Goal: Task Accomplishment & Management: Manage account settings

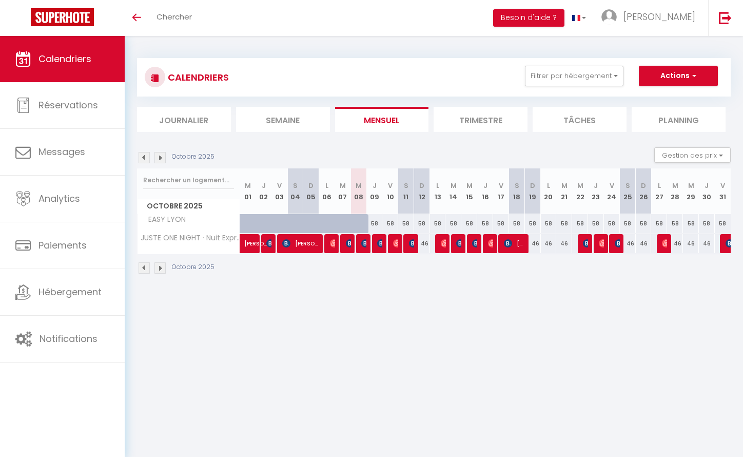
select select
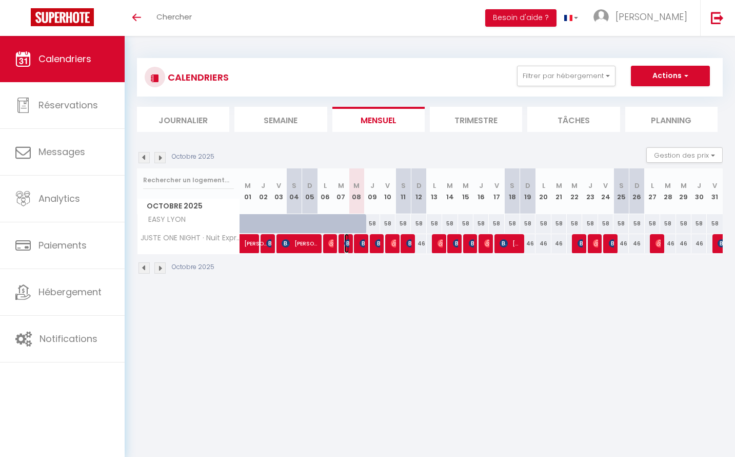
click at [345, 243] on img at bounding box center [348, 243] width 8 height 8
select select "OK"
select select "KO"
select select "0"
select select "1"
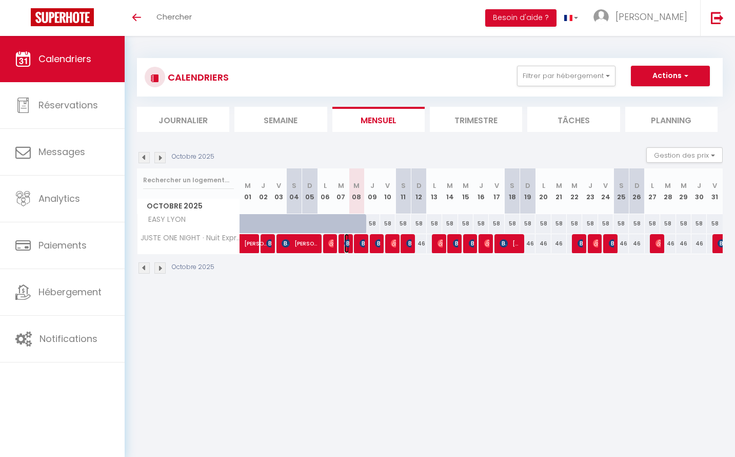
select select "1"
select select
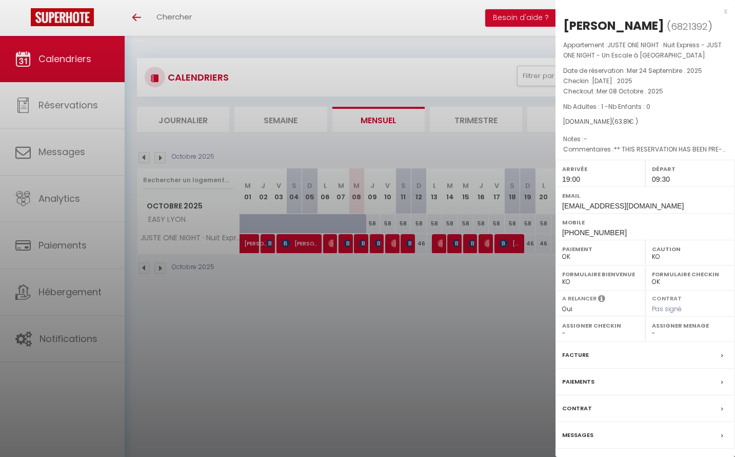
click at [375, 240] on div at bounding box center [367, 228] width 735 height 457
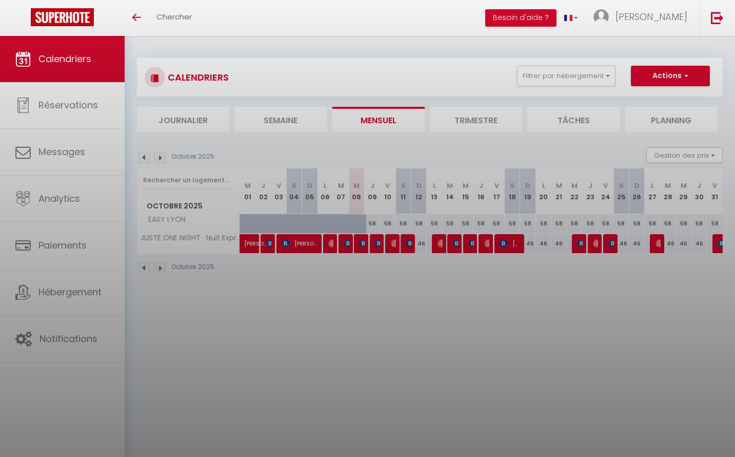
click at [375, 240] on div at bounding box center [367, 228] width 735 height 457
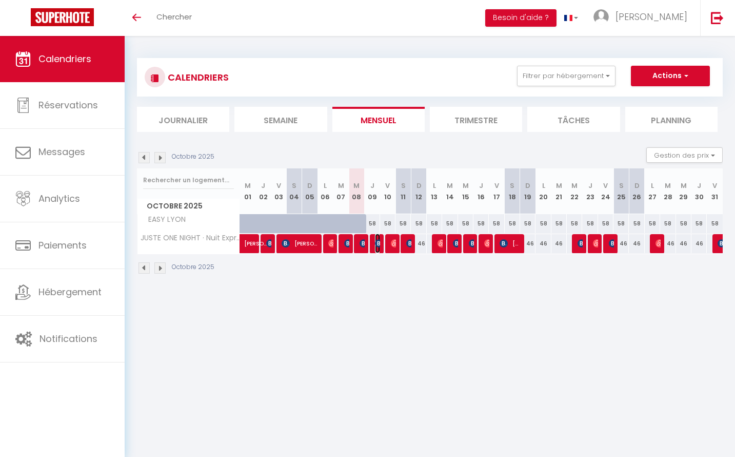
click at [375, 240] on img at bounding box center [379, 243] width 8 height 8
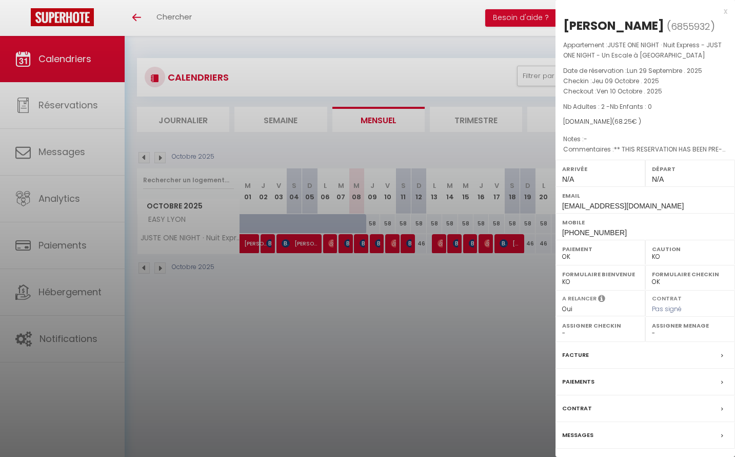
click at [408, 278] on div at bounding box center [367, 228] width 735 height 457
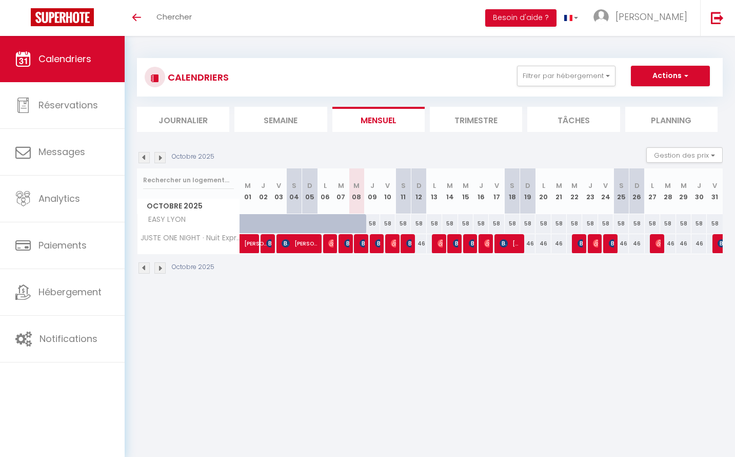
click at [648, 324] on body "🟢 Des questions ou besoin d'assistance pour la migration AirBnB? Prenez rdv >>>…" at bounding box center [367, 264] width 735 height 457
click at [360, 244] on div "46" at bounding box center [356, 243] width 15 height 19
type input "46"
type input "Mer 08 Octobre 2025"
type input "Jeu 09 Octobre 2025"
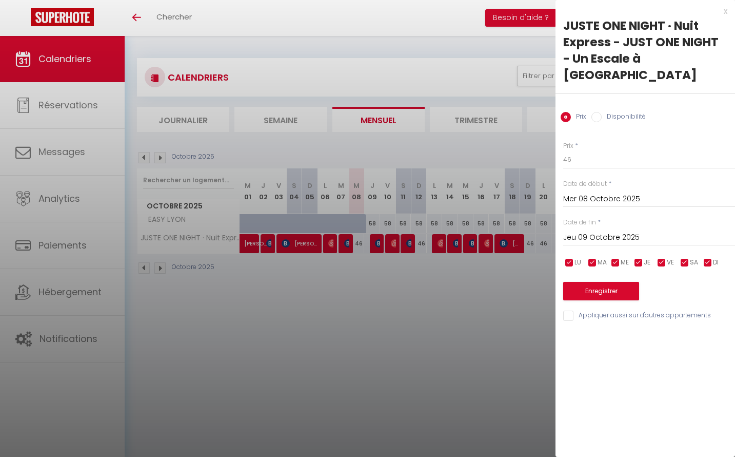
click at [597, 112] on input "Disponibilité" at bounding box center [596, 117] width 10 height 10
radio input "true"
radio input "false"
click at [588, 150] on select "Disponible Indisponible" at bounding box center [649, 159] width 172 height 19
select select "0"
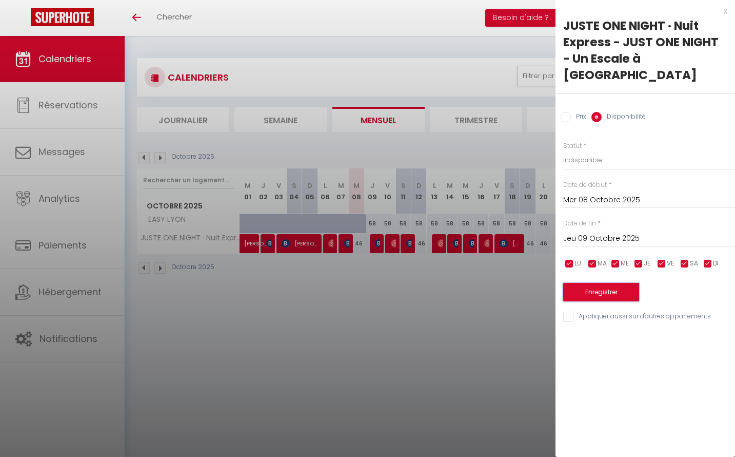
click at [586, 283] on button "Enregistrer" at bounding box center [601, 292] width 76 height 18
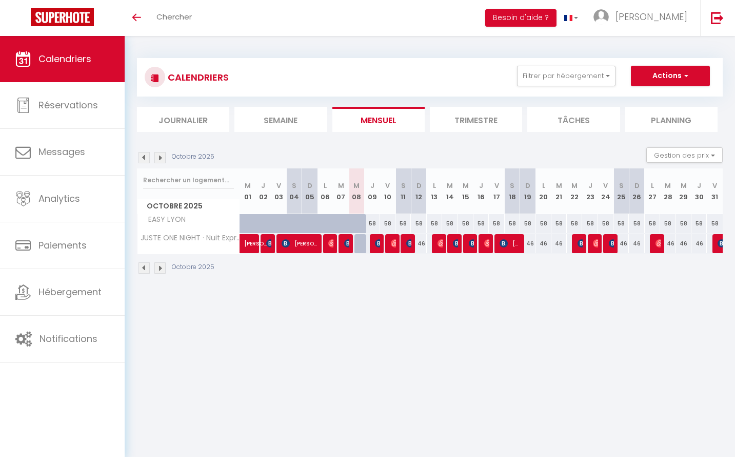
click at [643, 333] on body "🟢 Des questions ou besoin d'assistance pour la migration AirBnB? Prenez rdv >>>…" at bounding box center [367, 264] width 735 height 457
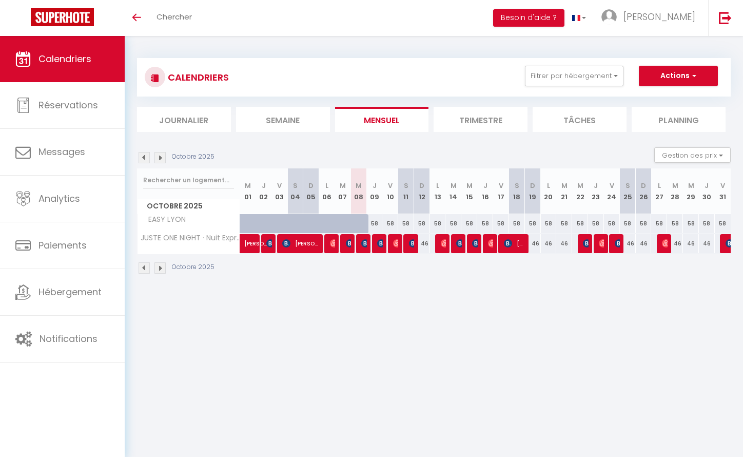
select select
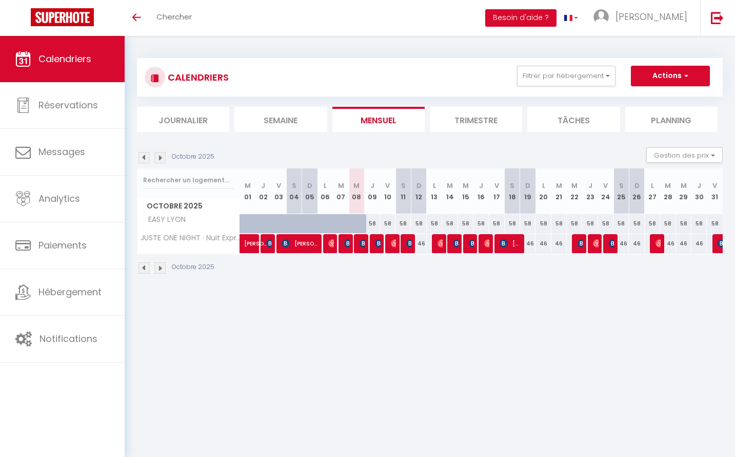
click at [358, 245] on div at bounding box center [361, 243] width 15 height 19
click at [363, 242] on img at bounding box center [364, 243] width 8 height 8
select select "OK"
select select "KO"
select select "0"
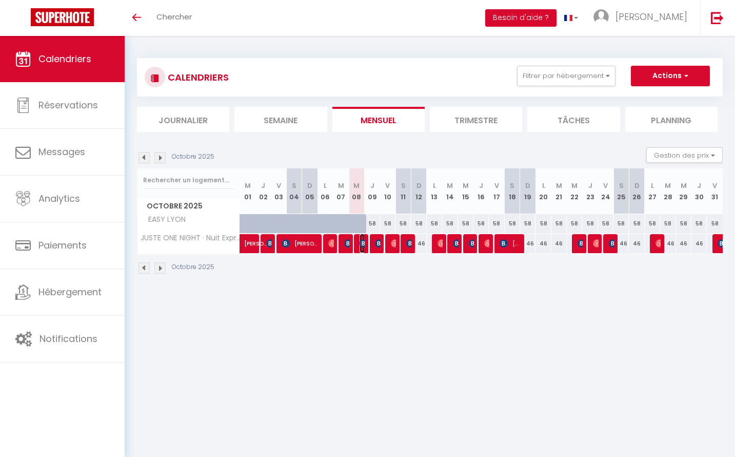
select select "0"
select select "1"
select select
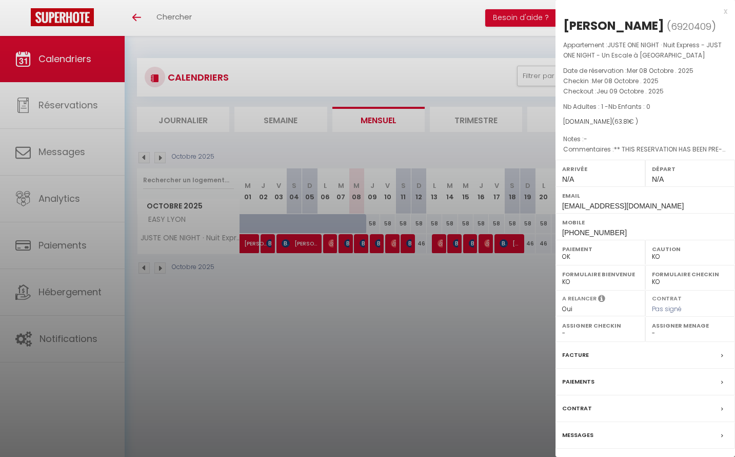
click at [411, 306] on div at bounding box center [367, 228] width 735 height 457
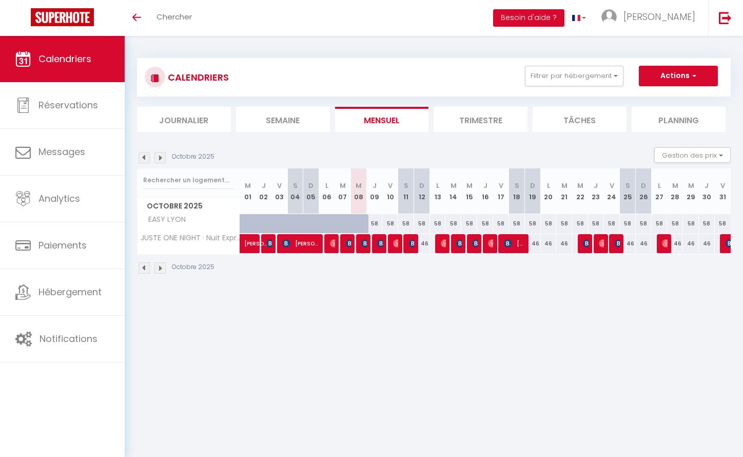
select select
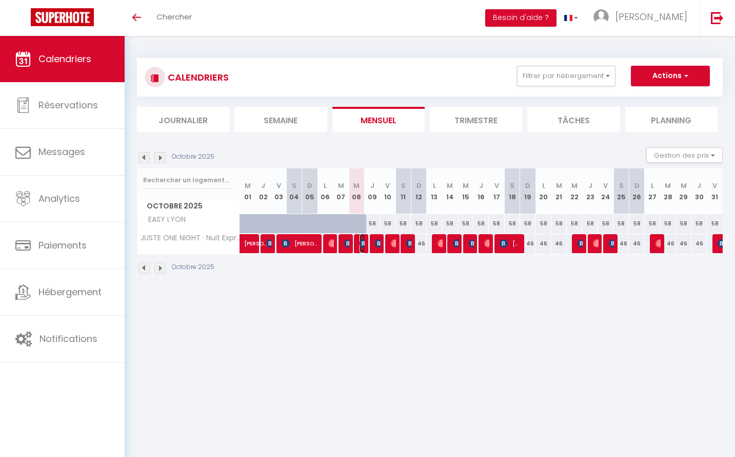
click at [363, 241] on img at bounding box center [364, 243] width 8 height 8
select select "OK"
select select "KO"
select select "0"
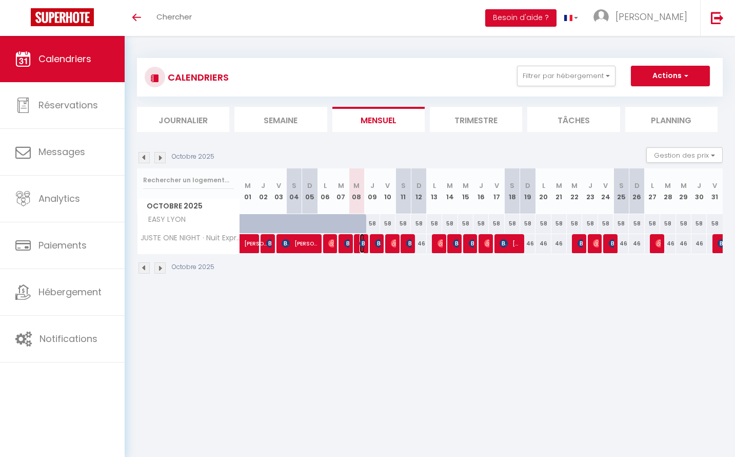
select select "1"
select select
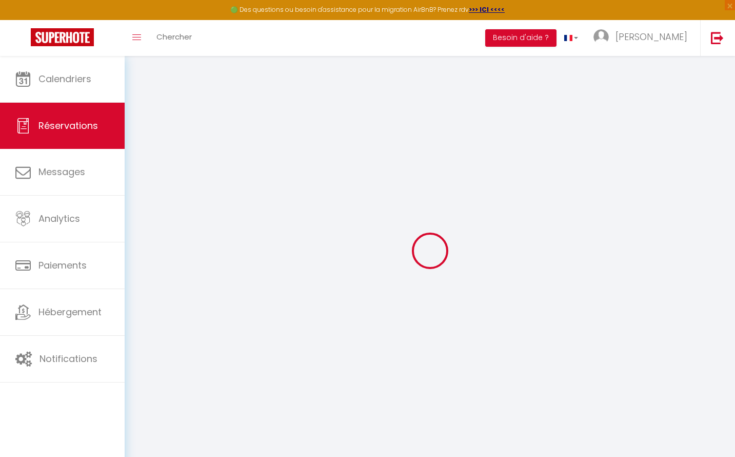
select select
checkbox input "false"
select select
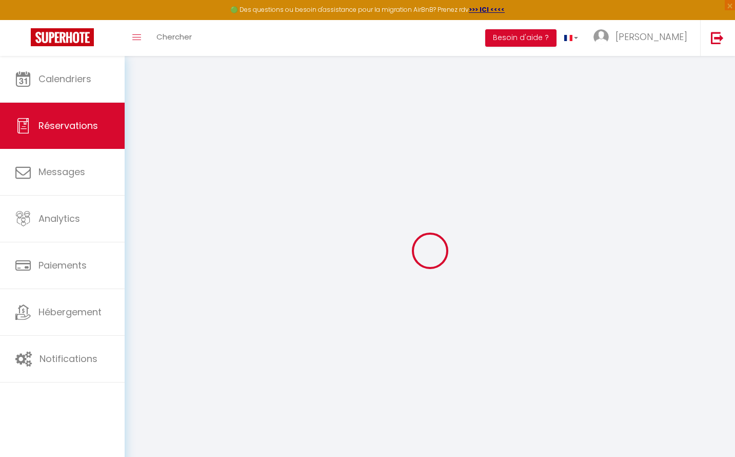
checkbox input "false"
type textarea "** THIS RESERVATION HAS BEEN PRE-PAID ** Approximate time of arrival: between 1…"
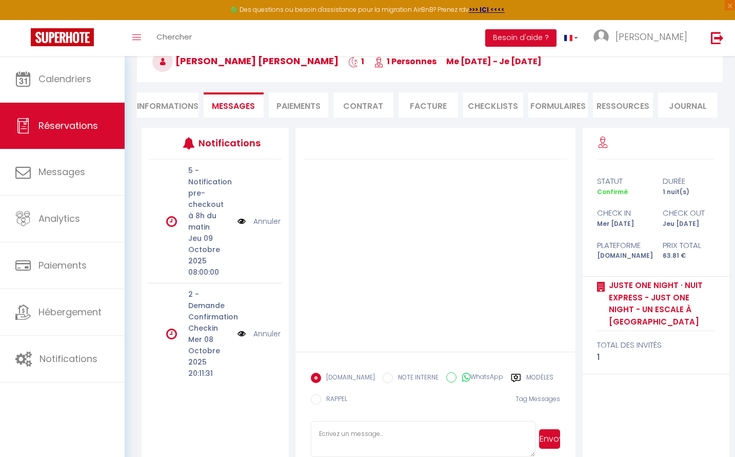
scroll to position [82, 0]
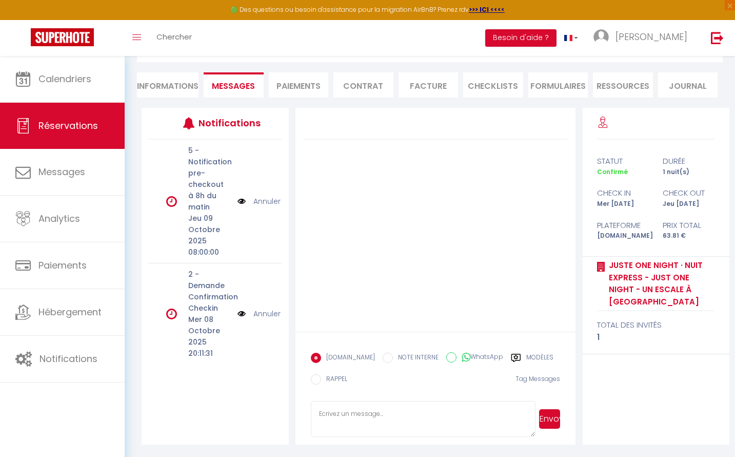
click at [349, 413] on textarea at bounding box center [423, 419] width 225 height 36
paste textarea "Bonjour, Merci de votre intérêt malheureusement nous avons des travaux à faire …"
type textarea "Bonjour, Merci de votre intérêt malheureusement nous avons des travaux à faire …"
click at [641, 128] on div at bounding box center [655, 124] width 117 height 32
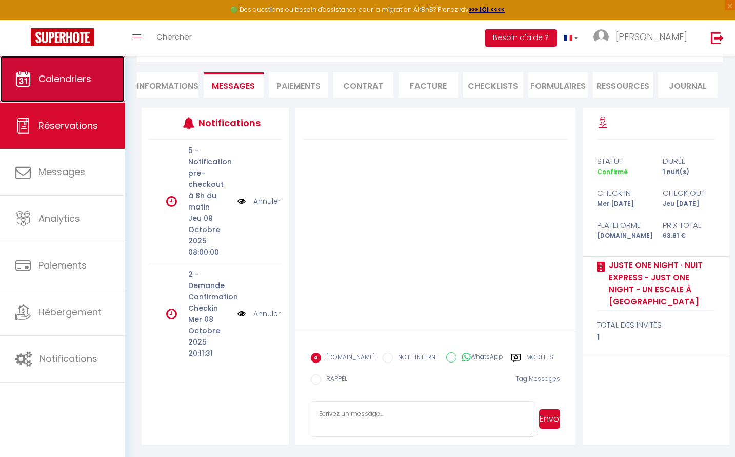
click at [78, 86] on link "Calendriers" at bounding box center [62, 79] width 125 height 46
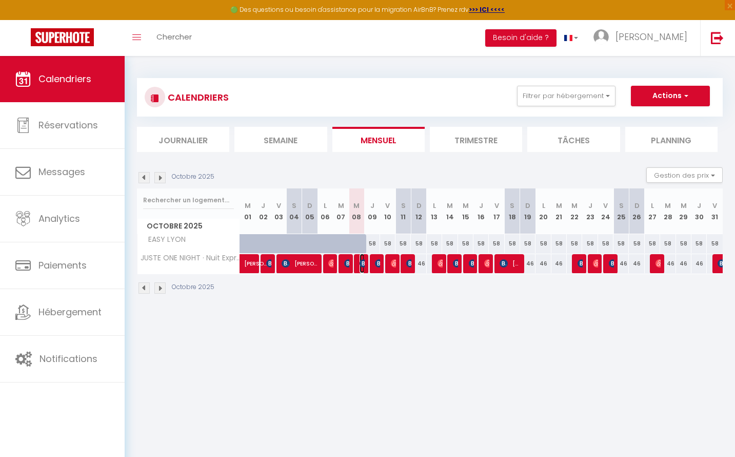
click at [362, 262] on img at bounding box center [364, 263] width 8 height 8
select select "OK"
select select "KO"
select select "0"
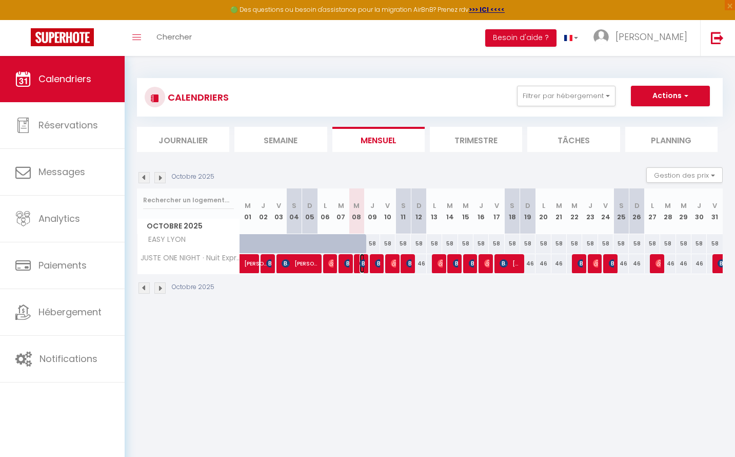
select select "1"
select select
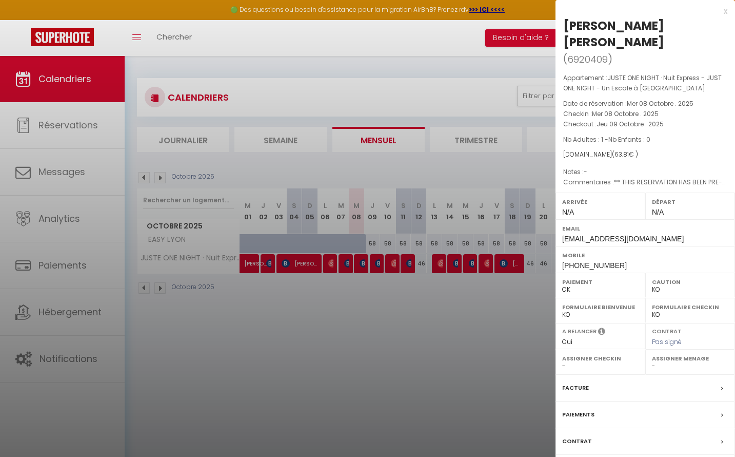
click at [293, 376] on div at bounding box center [367, 228] width 735 height 457
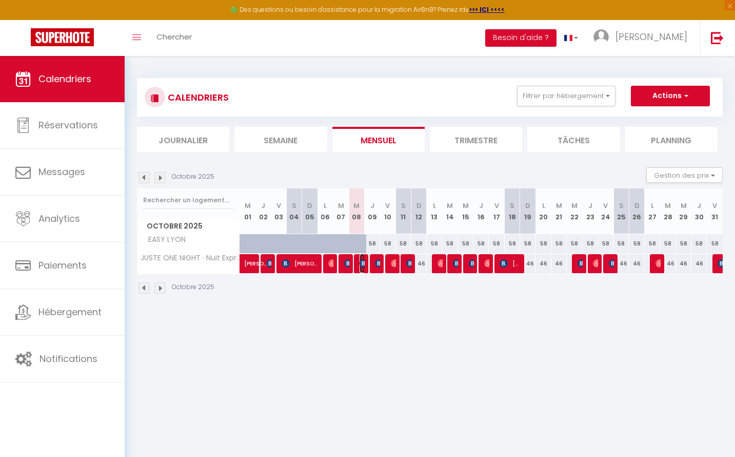
click at [360, 262] on img at bounding box center [364, 263] width 8 height 8
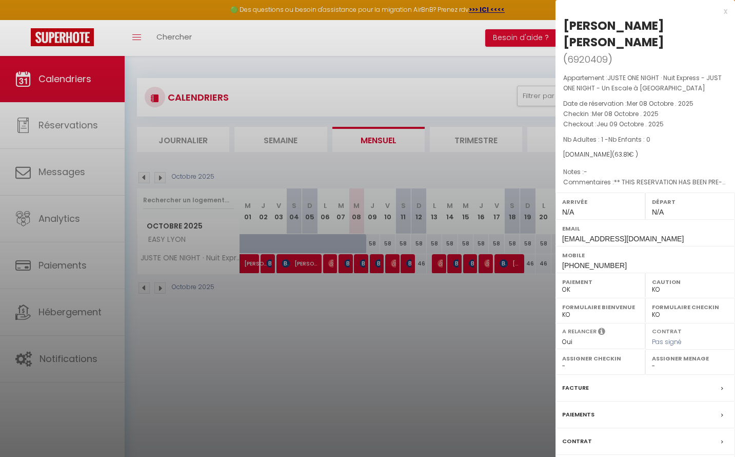
click at [351, 333] on div at bounding box center [367, 228] width 735 height 457
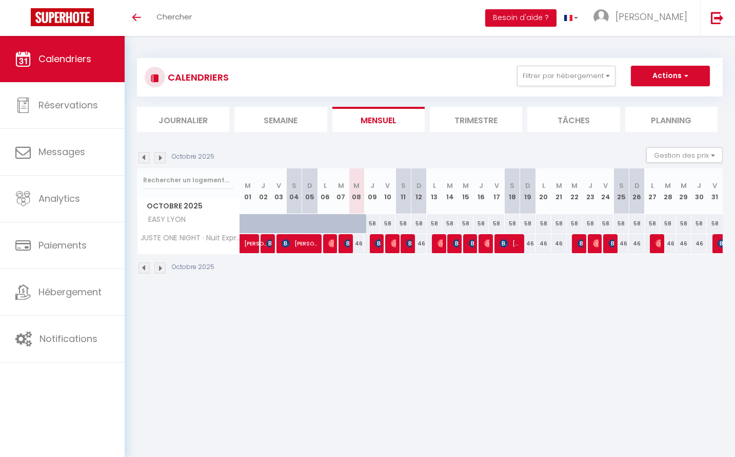
select select
click at [361, 241] on div "46" at bounding box center [356, 243] width 15 height 19
type input "46"
select select "1"
type input "Mer 08 Octobre 2025"
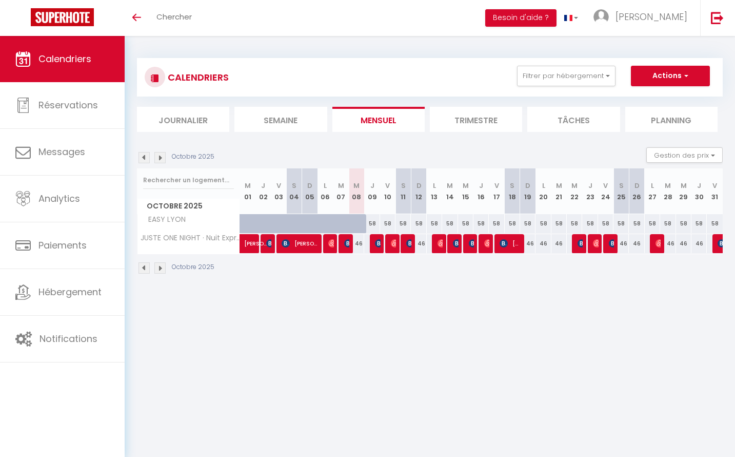
type input "Jeu 09 Octobre 2025"
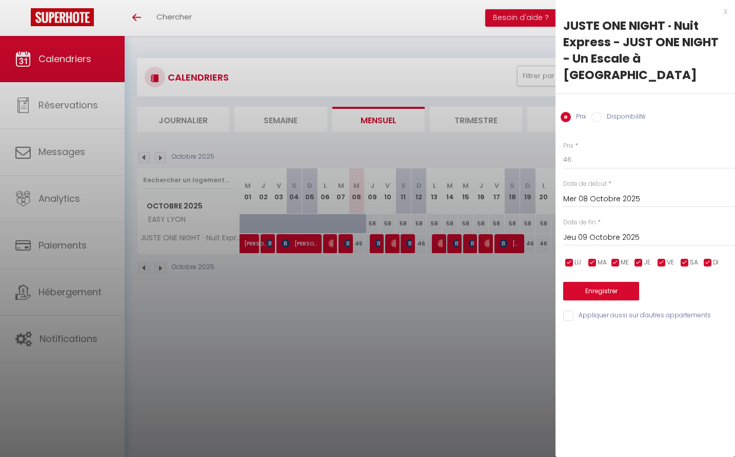
click at [597, 112] on input "Disponibilité" at bounding box center [596, 117] width 10 height 10
radio input "true"
radio input "false"
click at [594, 150] on select "Disponible Indisponible" at bounding box center [649, 159] width 172 height 19
select select "0"
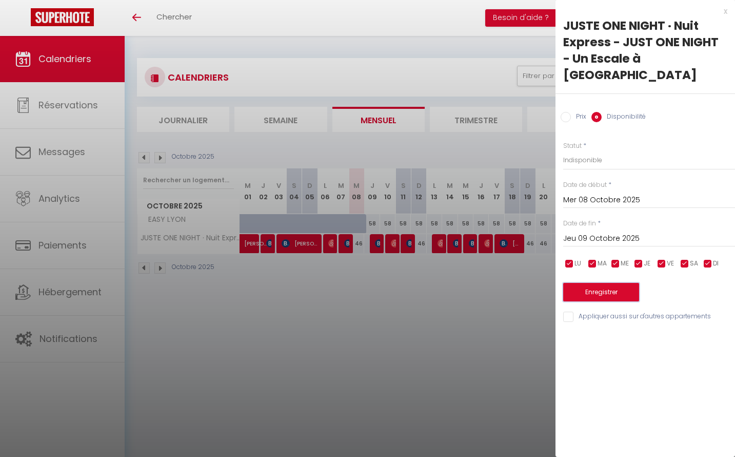
click at [605, 283] on button "Enregistrer" at bounding box center [601, 292] width 76 height 18
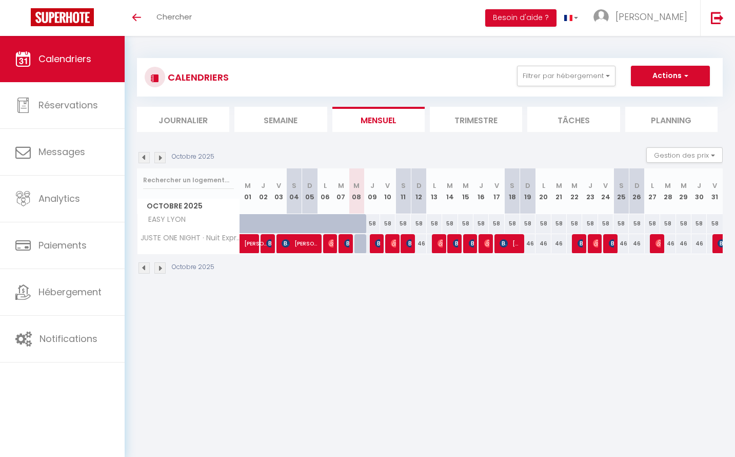
click at [644, 328] on body "🟢 Des questions ou besoin d'assistance pour la migration AirBnB? Prenez rdv >>>…" at bounding box center [367, 264] width 735 height 457
click at [400, 117] on li "Mensuel" at bounding box center [378, 119] width 92 height 25
click at [360, 244] on div "46" at bounding box center [356, 243] width 15 height 19
type input "46"
select select "1"
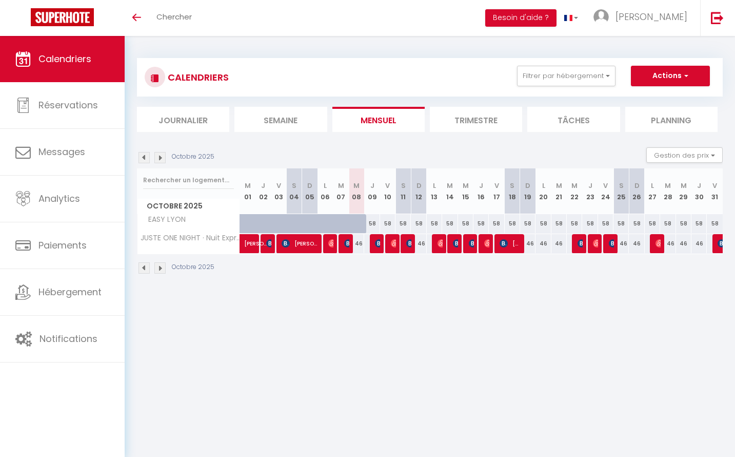
type input "Mer 08 Octobre 2025"
type input "Jeu 09 Octobre 2025"
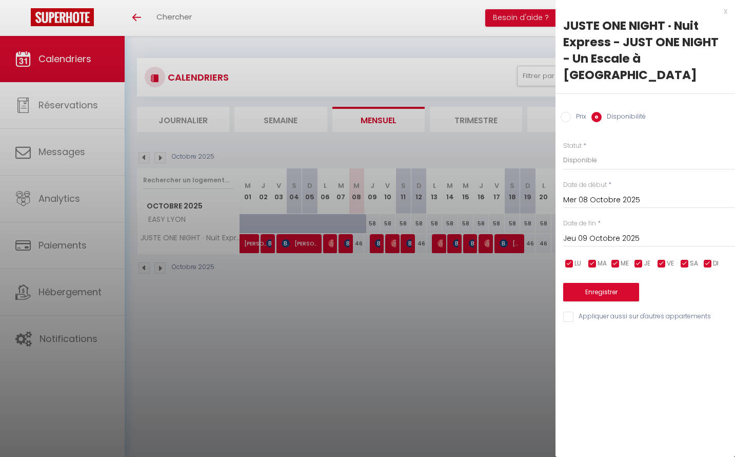
click at [564, 112] on input "Prix" at bounding box center [566, 117] width 10 height 10
radio input "true"
radio input "false"
click at [593, 282] on button "Enregistrer" at bounding box center [601, 291] width 76 height 18
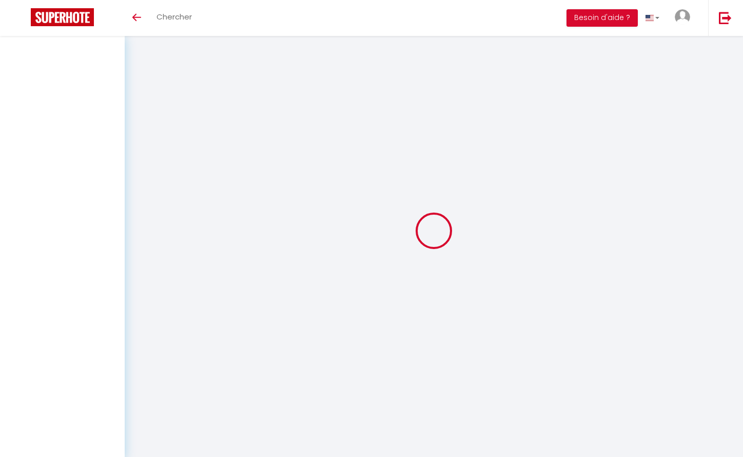
select select
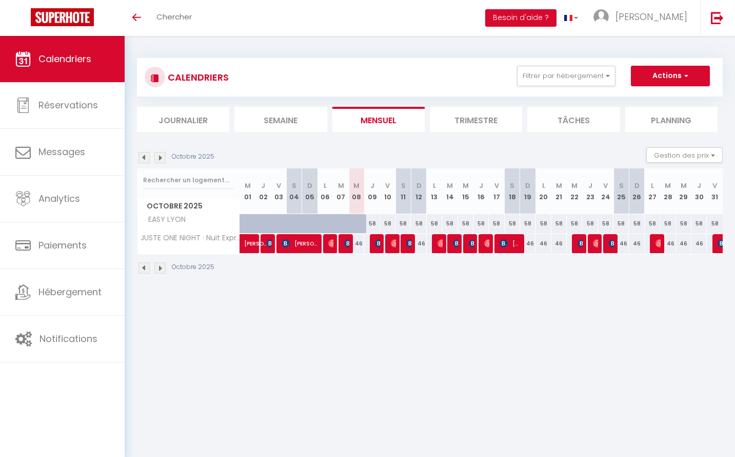
click at [361, 242] on div "46" at bounding box center [356, 243] width 15 height 19
type input "46"
type input "Mer 08 Octobre 2025"
type input "Jeu 09 Octobre 2025"
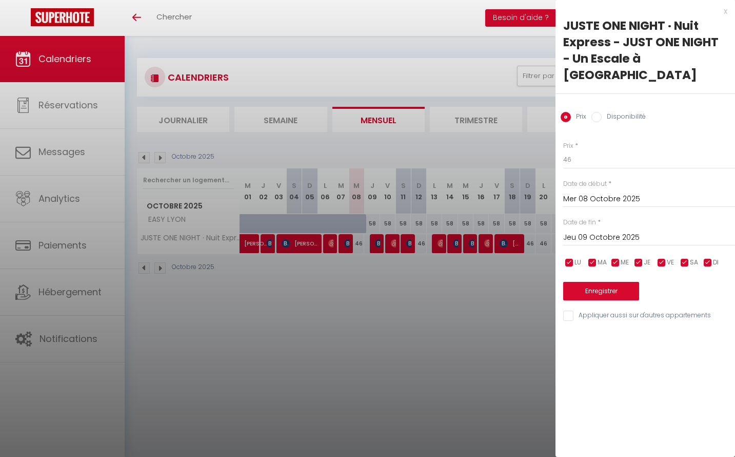
click at [594, 112] on input "Disponibilité" at bounding box center [596, 117] width 10 height 10
radio input "true"
radio input "false"
click at [579, 150] on select "Disponible Indisponible" at bounding box center [649, 159] width 172 height 19
select select "0"
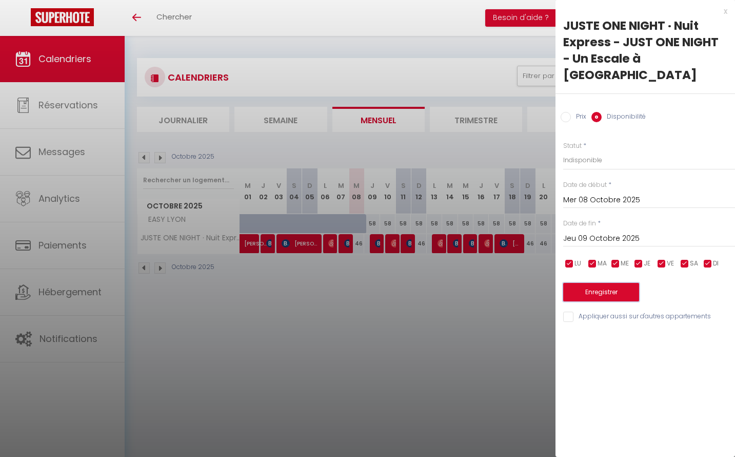
click at [587, 283] on button "Enregistrer" at bounding box center [601, 292] width 76 height 18
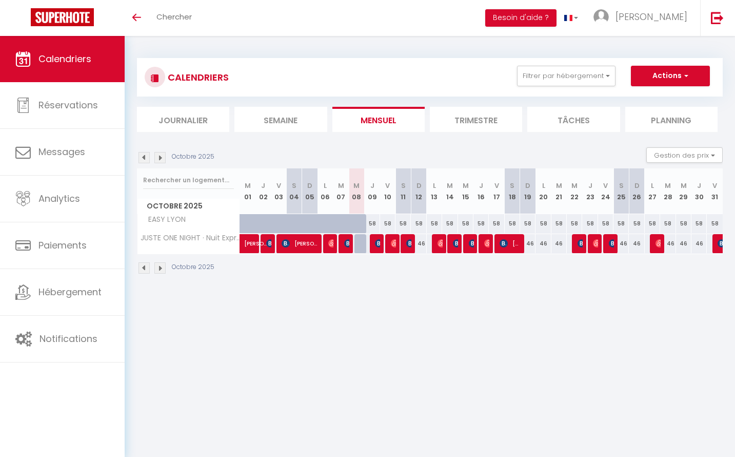
click at [385, 126] on li "Mensuel" at bounding box center [378, 119] width 92 height 25
click at [456, 120] on li "Trimestre" at bounding box center [476, 119] width 92 height 25
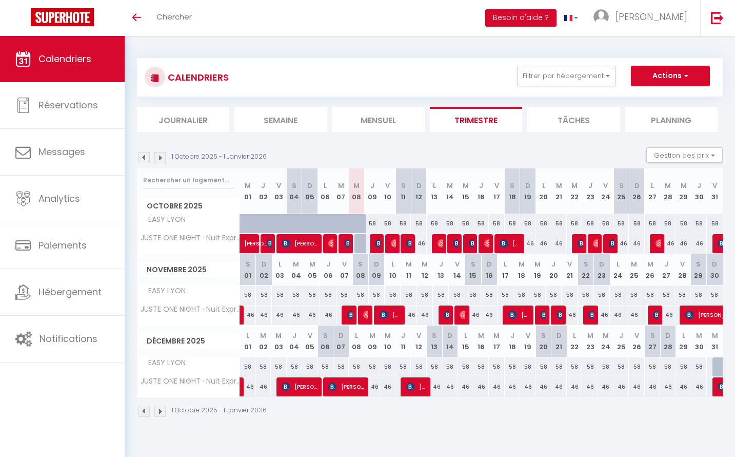
click at [386, 122] on li "Mensuel" at bounding box center [378, 119] width 92 height 25
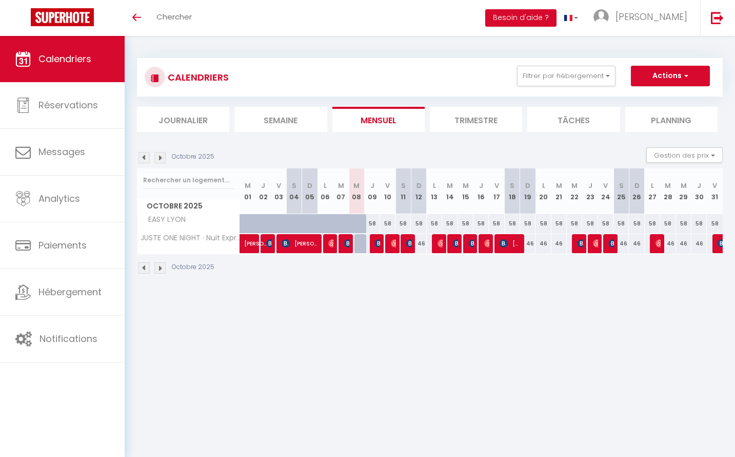
click at [360, 247] on div at bounding box center [361, 243] width 15 height 19
select select "1"
type input "Mer 08 Octobre 2025"
type input "Jeu 09 Octobre 2025"
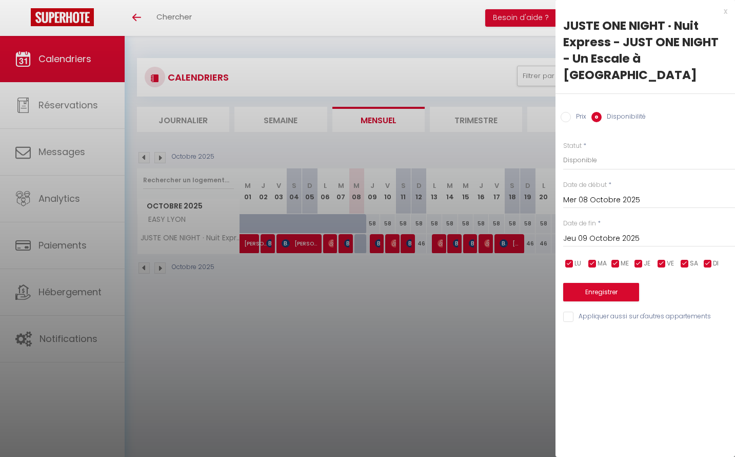
click at [627, 311] on input "Appliquer aussi sur d'autres appartements" at bounding box center [649, 316] width 172 height 10
checkbox input "true"
click at [454, 312] on div at bounding box center [367, 228] width 735 height 457
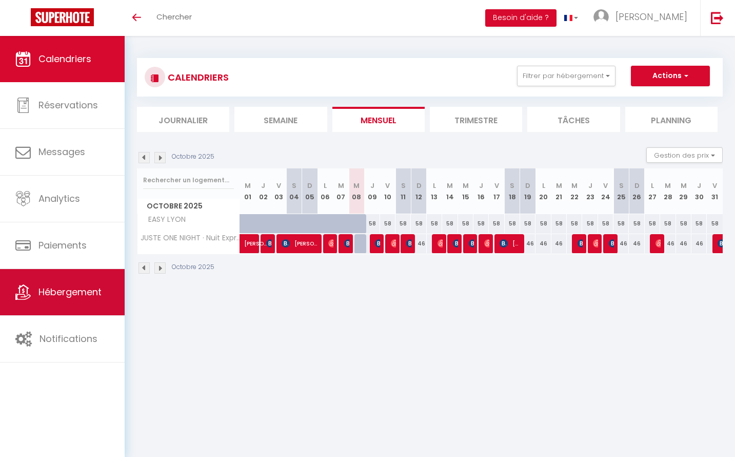
click at [67, 281] on link "Hébergement" at bounding box center [62, 292] width 125 height 46
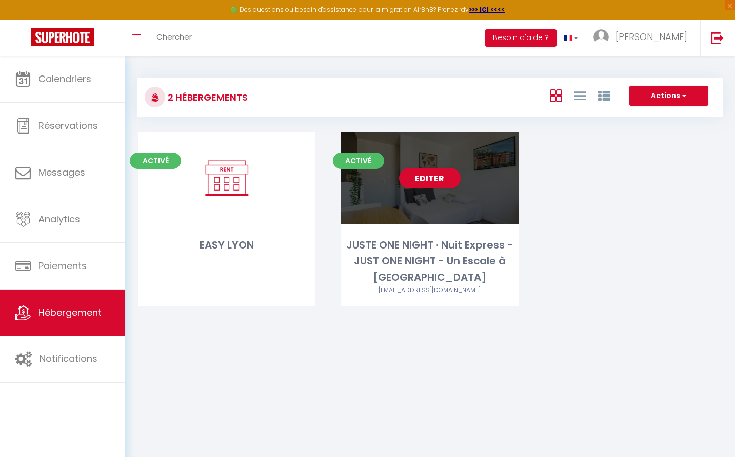
click at [443, 225] on div "Activé Editer JUSTE ONE NIGHT · Nuit Express - JUST ONE NIGHT - Un Escale à LYO…" at bounding box center [429, 218] width 177 height 173
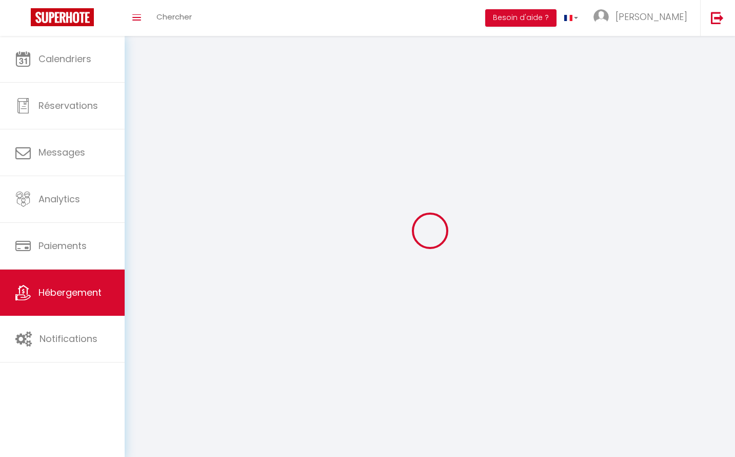
select select
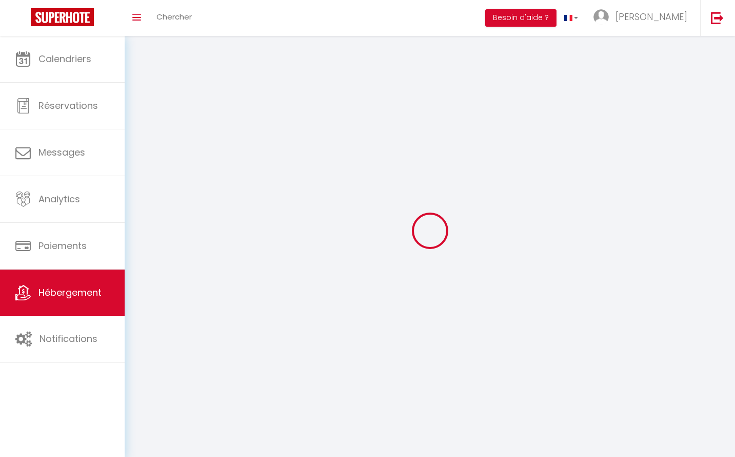
select select "1"
select select
checkbox input "false"
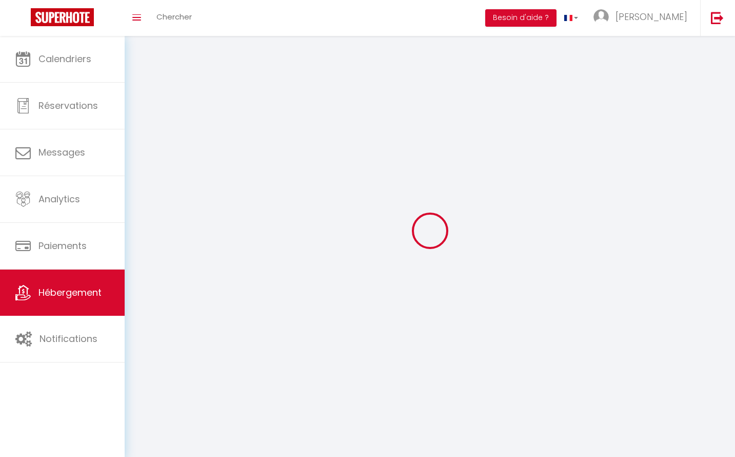
checkbox input "false"
select select "28"
select select
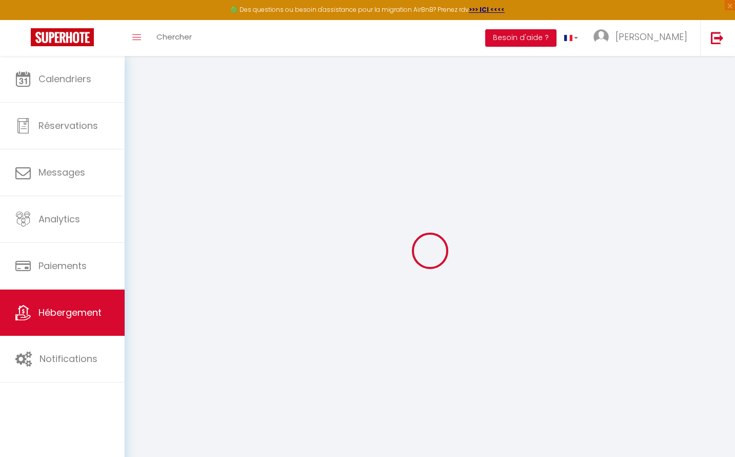
select select
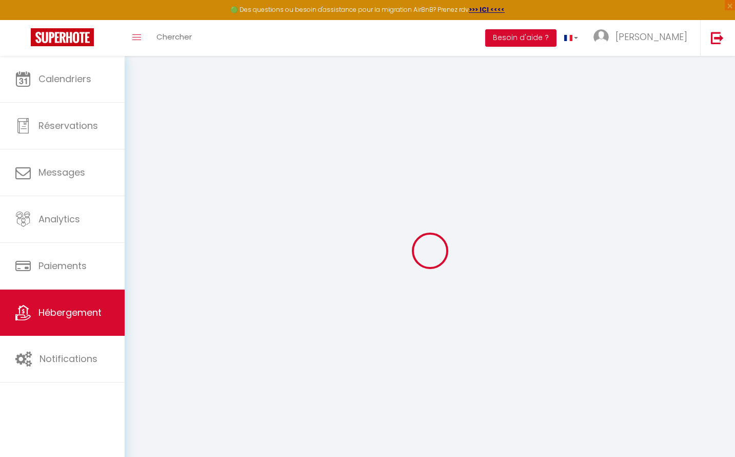
select select
checkbox input "false"
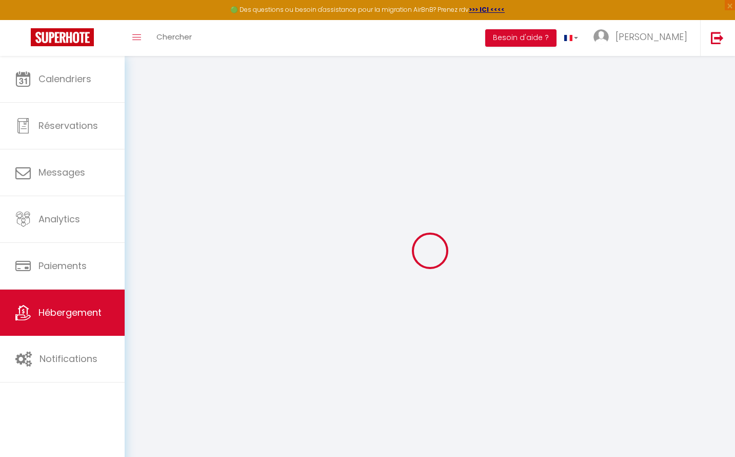
select select
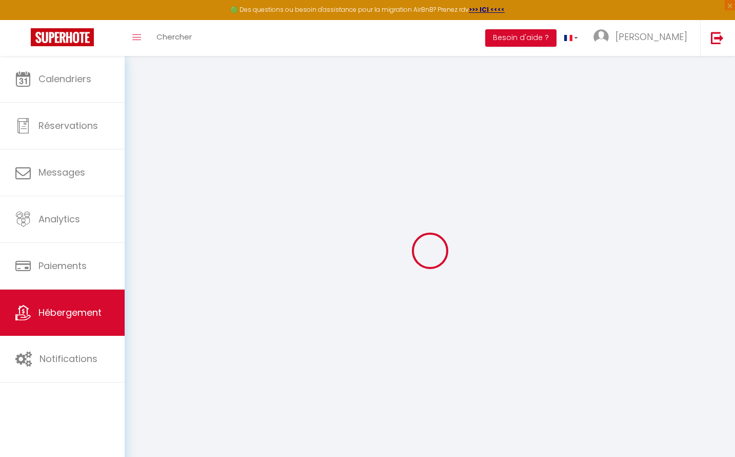
select select
checkbox input "false"
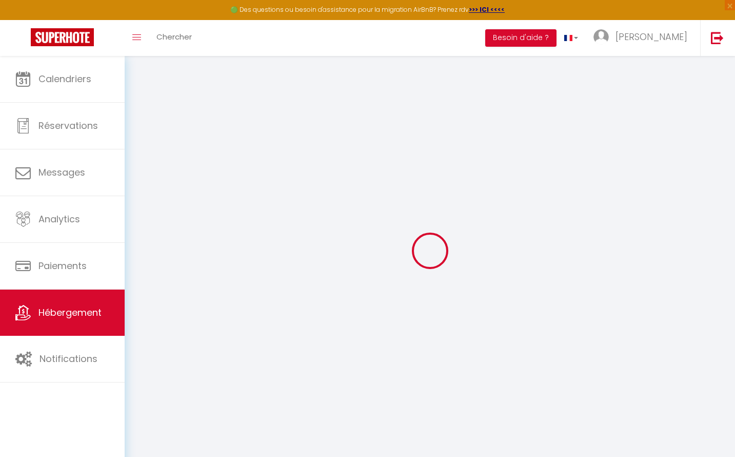
checkbox input "false"
select select
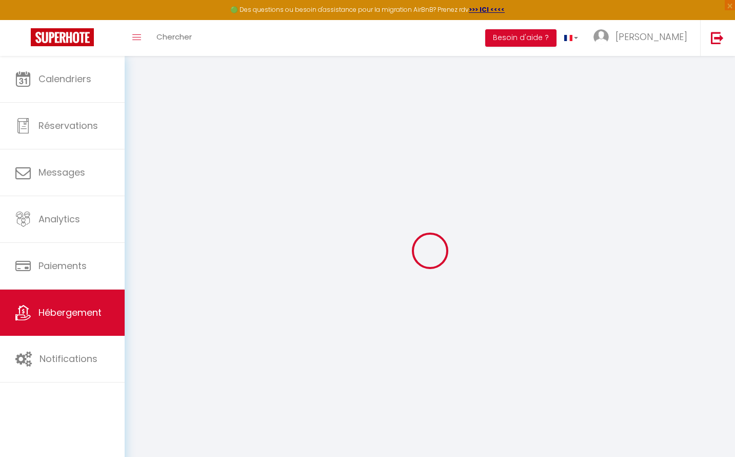
select select
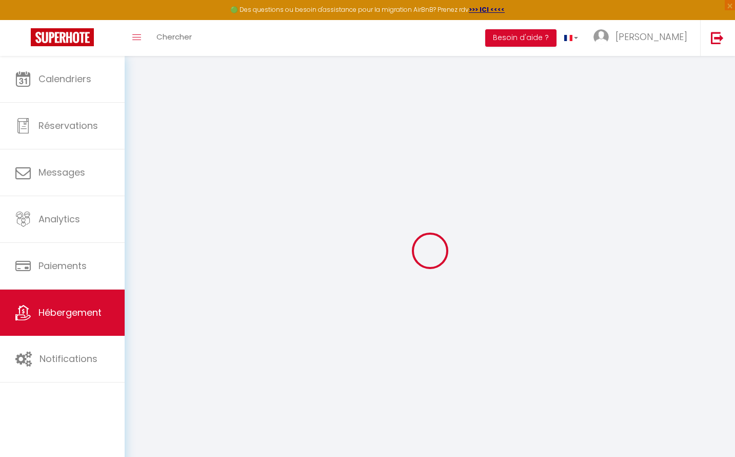
checkbox input "false"
select select
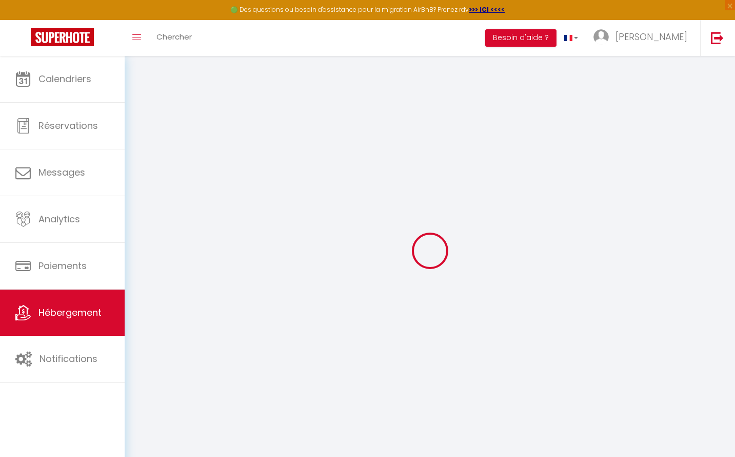
select select
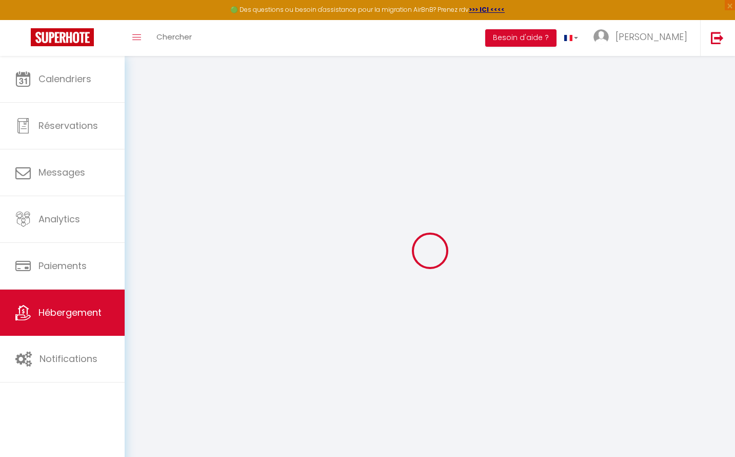
select select
checkbox input "false"
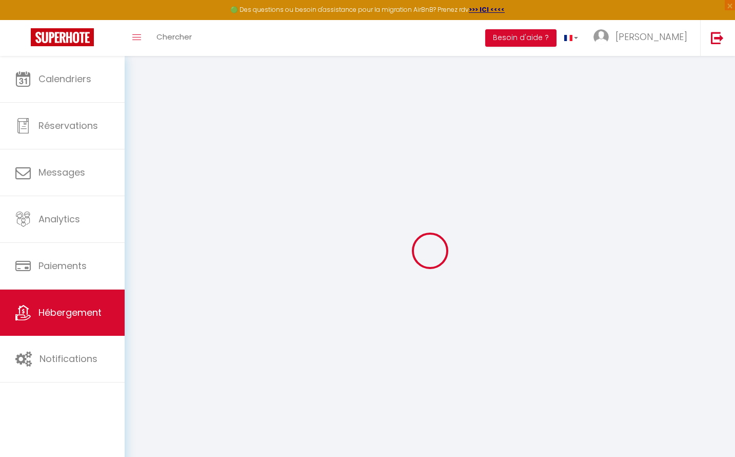
checkbox input "false"
select select
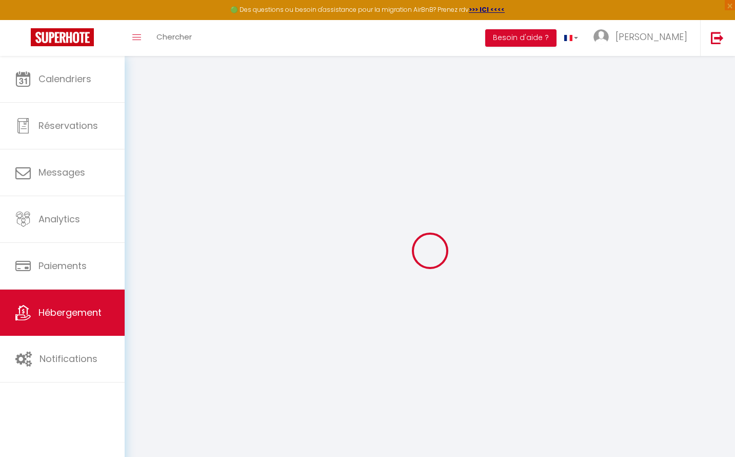
select select
checkbox input "false"
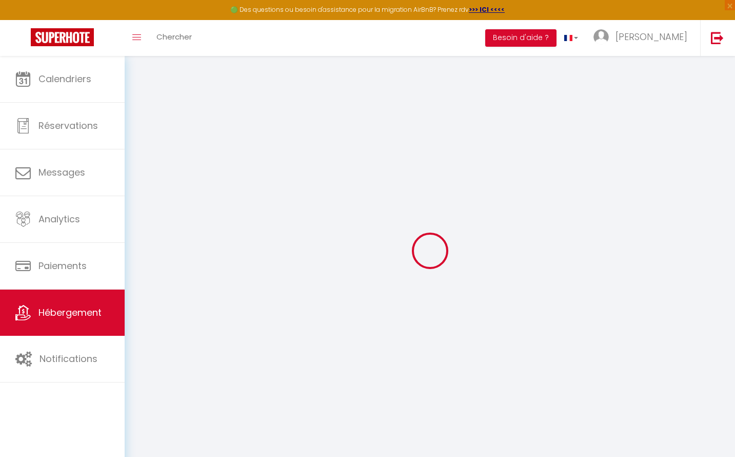
checkbox input "false"
select select
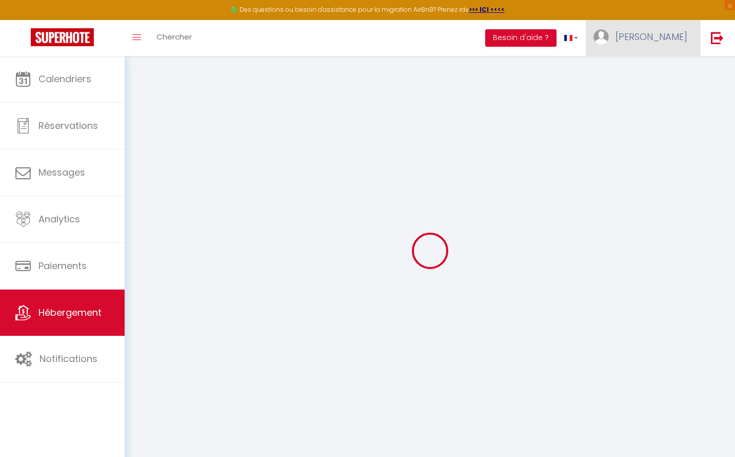
type input "JUSTE ONE NIGHT · Nuit Express - JUST ONE NIGHT - Un Escale à [GEOGRAPHIC_DATA]"
type input "[PERSON_NAME]"
select select "2"
select select "0"
type input "50"
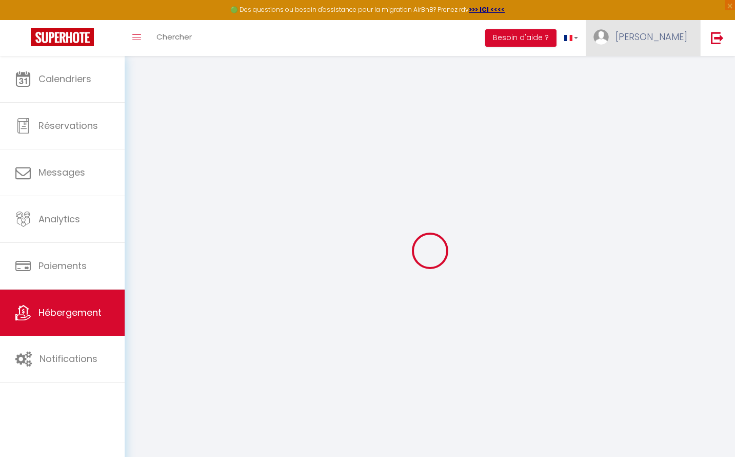
type input "20"
type input "10"
select select
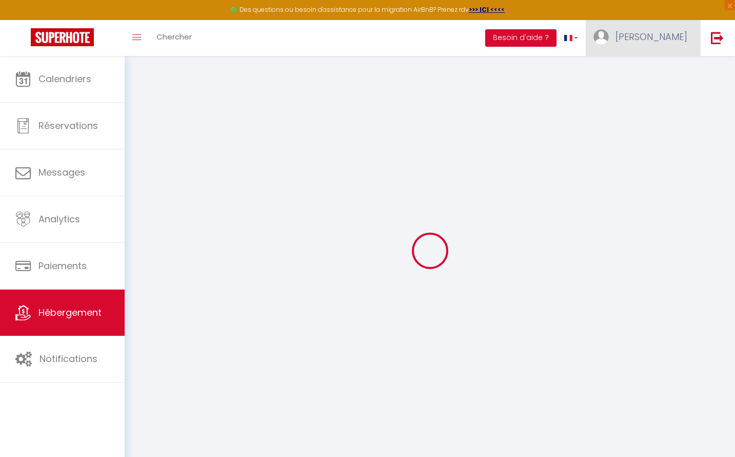
select select
type input "[STREET_ADDRESS]"
type input "69003"
type input "[GEOGRAPHIC_DATA]"
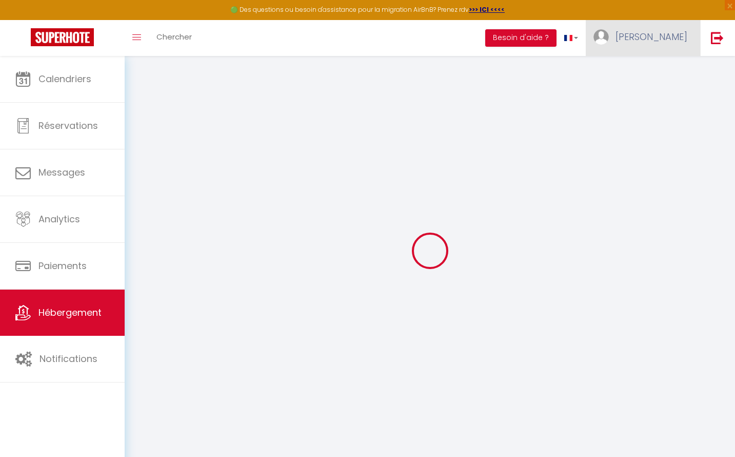
type input "[EMAIL_ADDRESS][DOMAIN_NAME]"
select select
checkbox input "false"
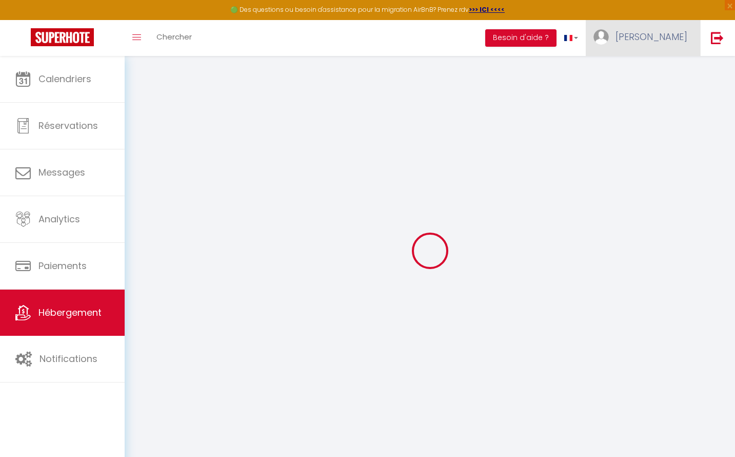
checkbox input "false"
select select
type input "0"
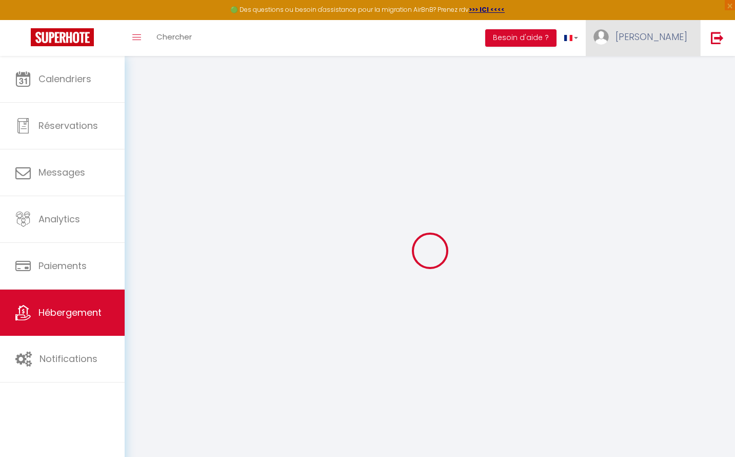
type input "0"
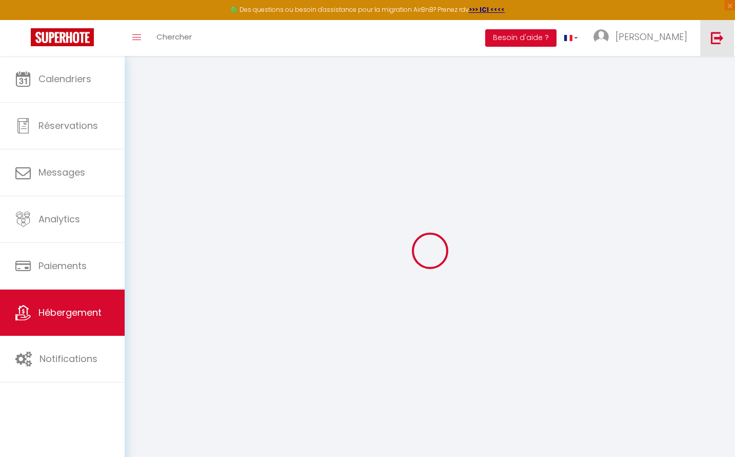
select select
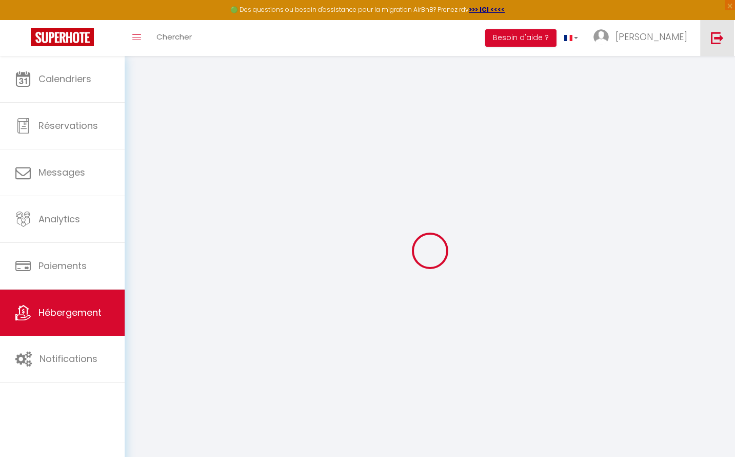
select select
checkbox input "false"
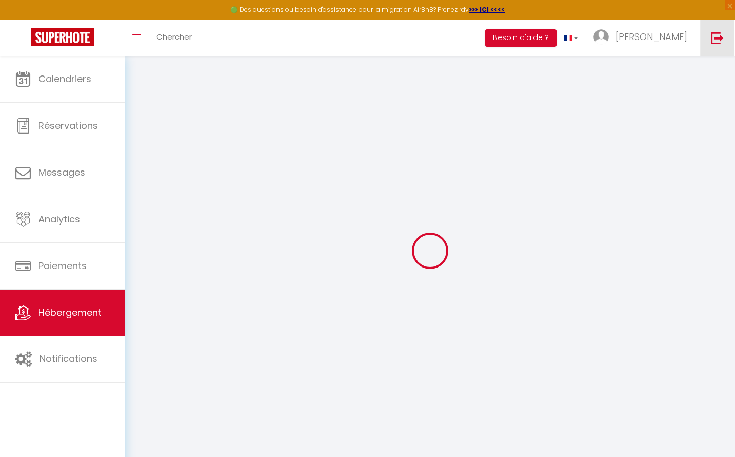
select select
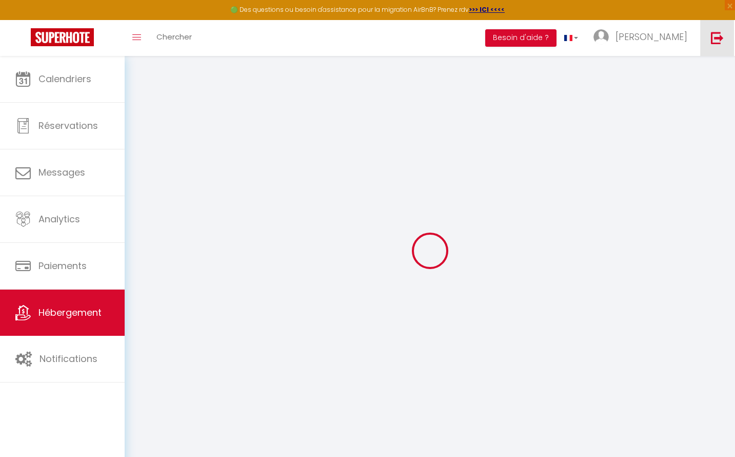
select select
checkbox input "false"
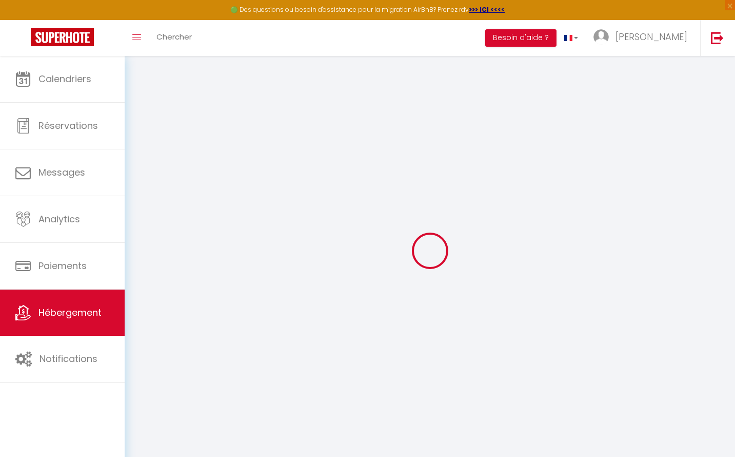
select select
checkbox input "false"
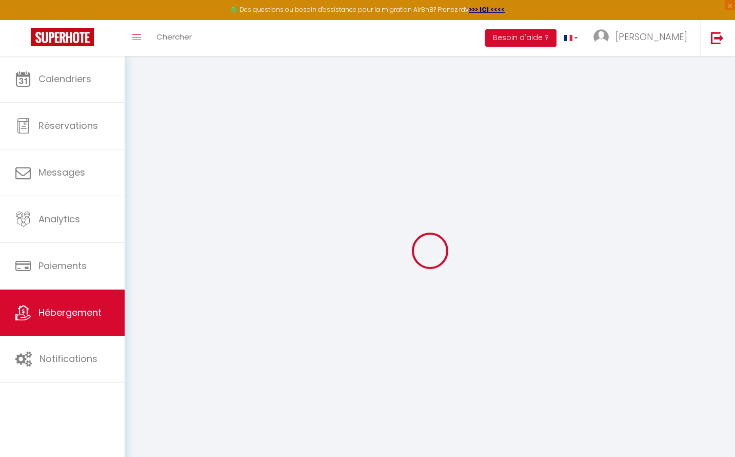
select select "19:00"
select select "21:00"
select select "10:00"
select select "30"
select select "120"
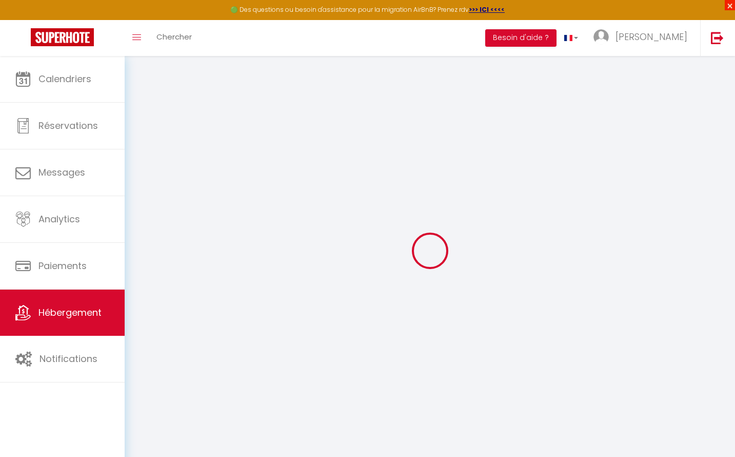
select select
checkbox input "false"
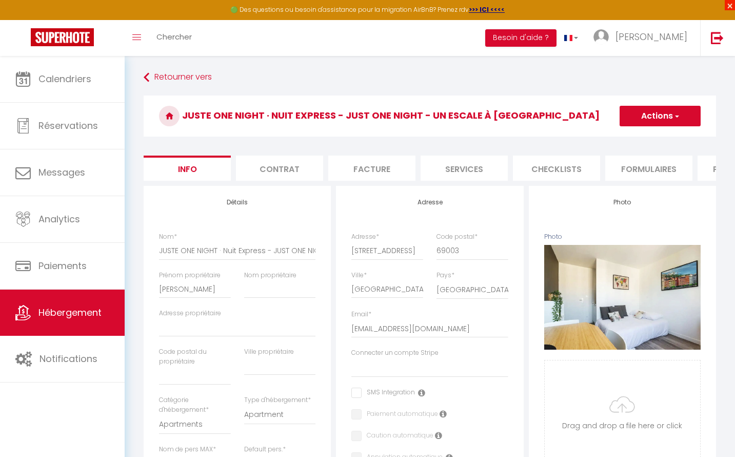
click at [729, 5] on span "×" at bounding box center [730, 5] width 10 height 10
